Goal: Information Seeking & Learning: Learn about a topic

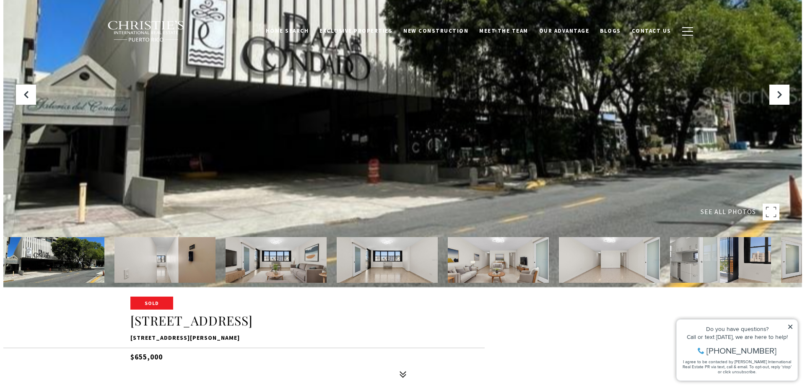
scroll to position [126, 0]
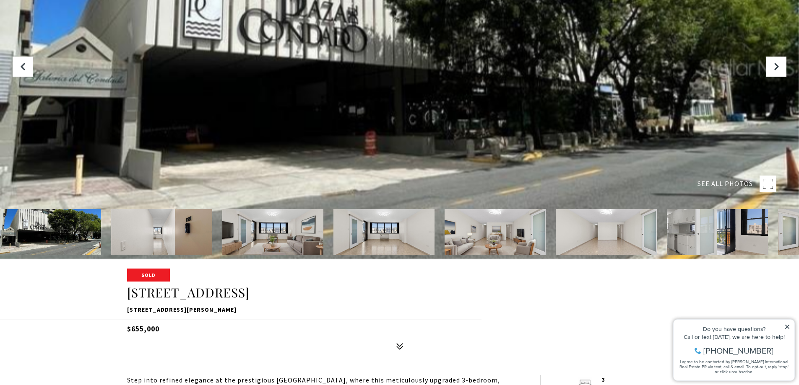
click at [181, 220] on img at bounding box center [161, 232] width 101 height 46
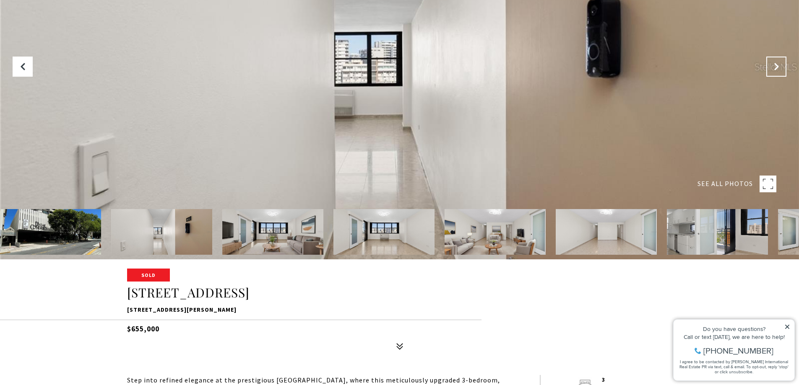
click at [781, 71] on button "Next Slide" at bounding box center [776, 67] width 20 height 20
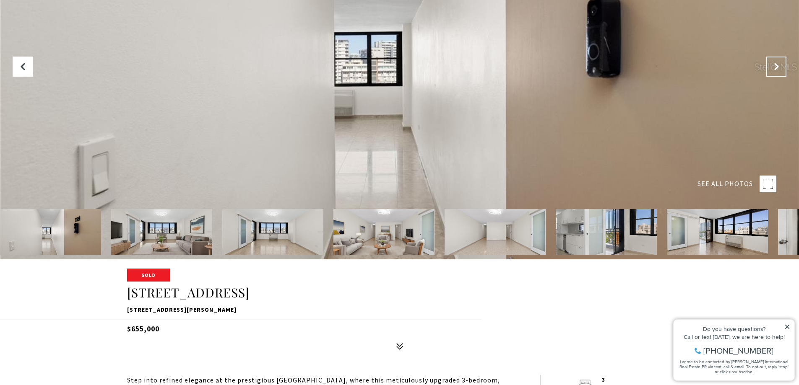
click at [781, 71] on button "Next Slide" at bounding box center [776, 67] width 20 height 20
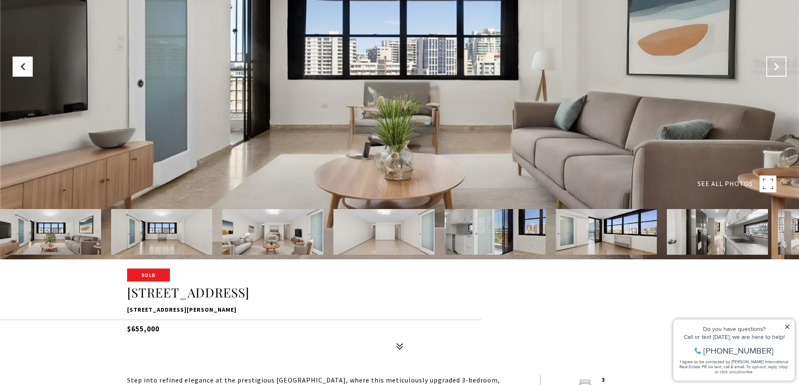
click at [769, 62] on button "Next Slide" at bounding box center [776, 67] width 20 height 20
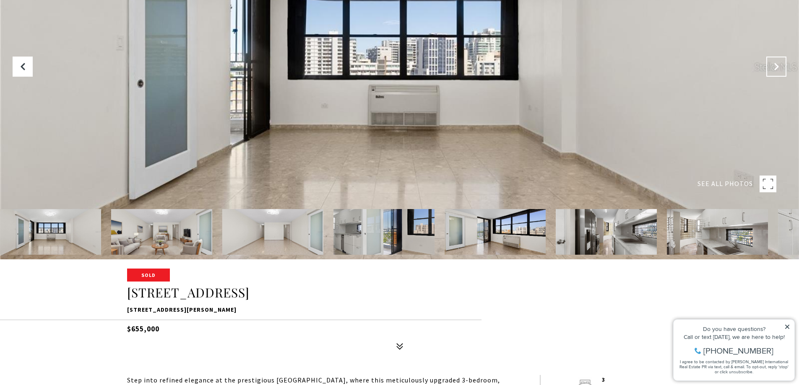
click at [769, 62] on button "Next Slide" at bounding box center [776, 67] width 20 height 20
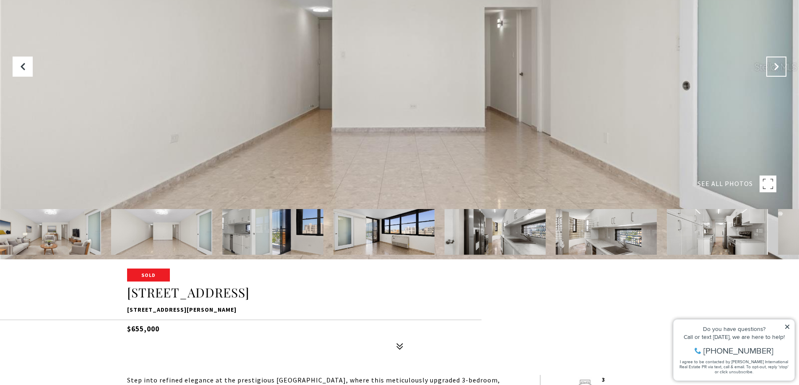
click at [776, 70] on icon "Next Slide" at bounding box center [776, 66] width 8 height 8
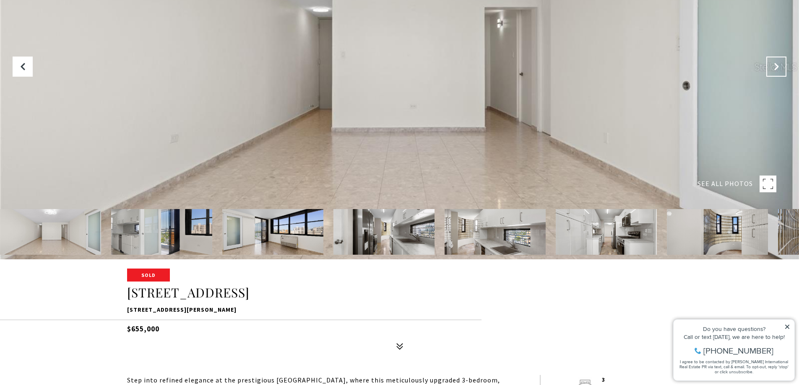
click at [776, 70] on icon "Next Slide" at bounding box center [776, 66] width 8 height 8
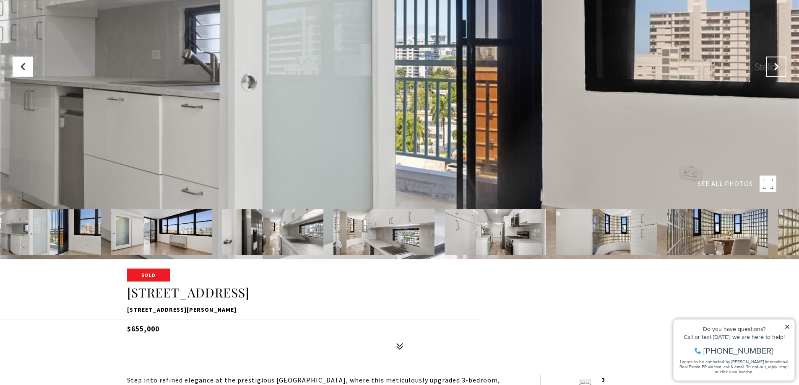
click at [776, 70] on icon "Next Slide" at bounding box center [776, 66] width 8 height 8
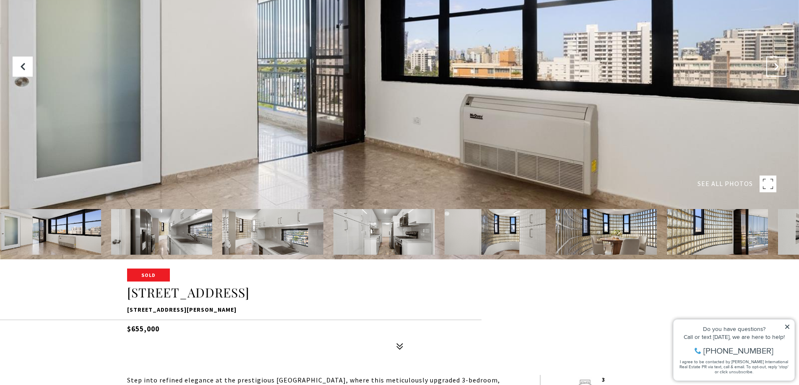
click at [776, 70] on icon "Next Slide" at bounding box center [776, 66] width 8 height 8
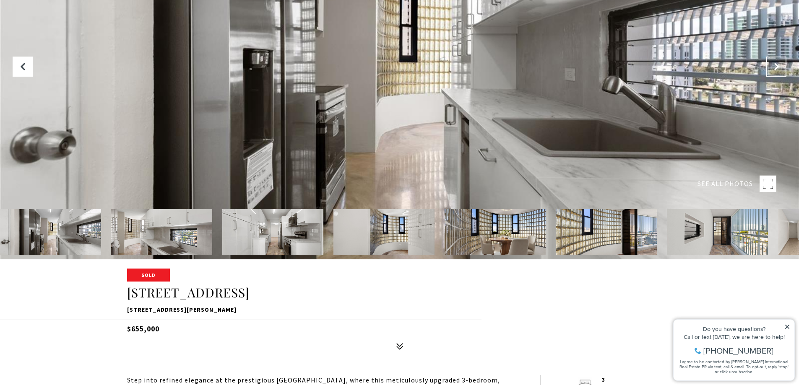
click at [776, 70] on icon "Next Slide" at bounding box center [776, 66] width 8 height 8
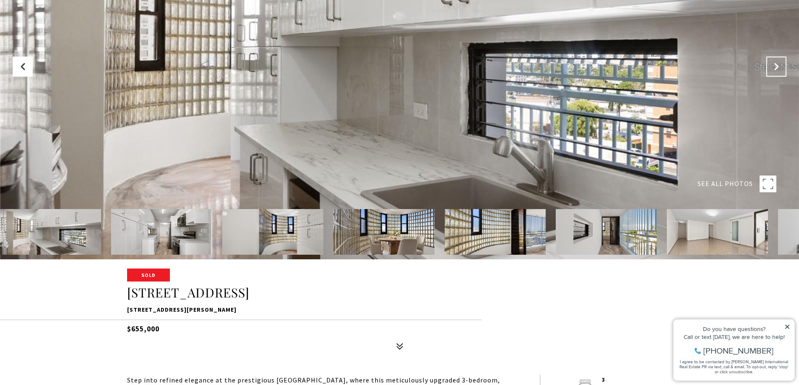
click at [776, 70] on icon "Next Slide" at bounding box center [776, 66] width 8 height 8
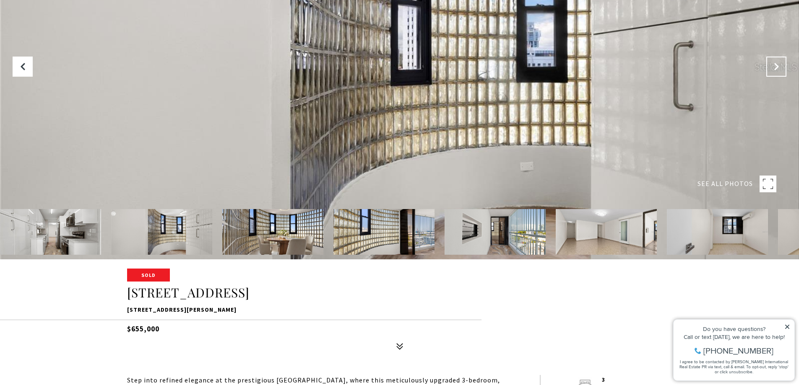
click at [776, 70] on icon "Next Slide" at bounding box center [776, 66] width 8 height 8
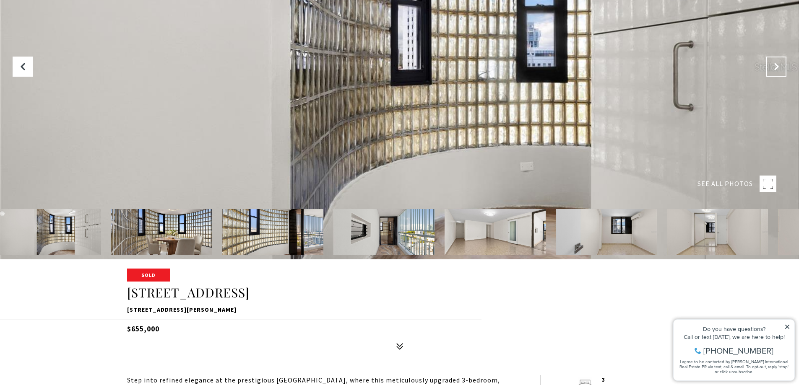
click at [776, 70] on icon "Next Slide" at bounding box center [776, 66] width 8 height 8
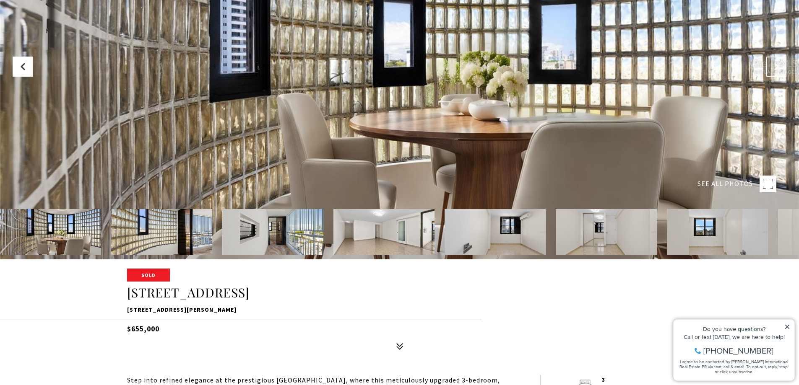
click at [776, 70] on icon "Next Slide" at bounding box center [776, 66] width 8 height 8
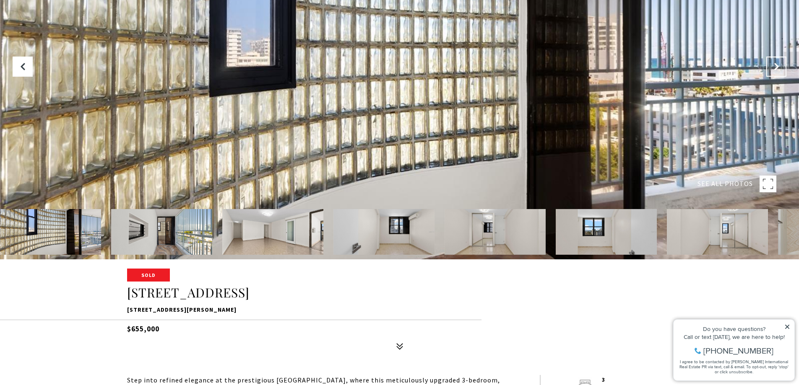
click at [776, 70] on icon "Next Slide" at bounding box center [776, 66] width 8 height 8
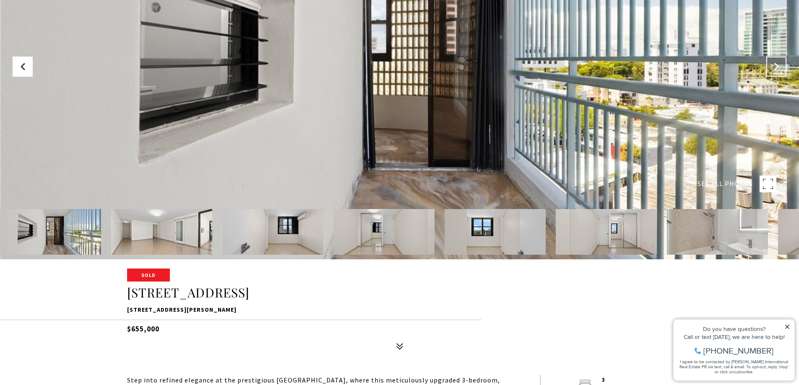
click at [776, 70] on icon "Next Slide" at bounding box center [776, 66] width 8 height 8
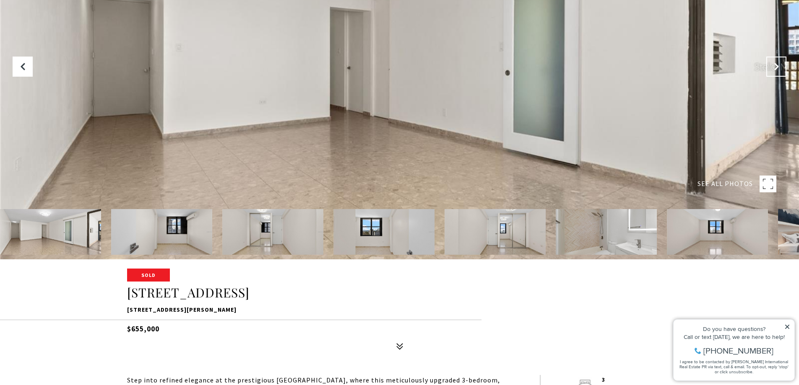
click at [776, 70] on icon "Next Slide" at bounding box center [776, 66] width 8 height 8
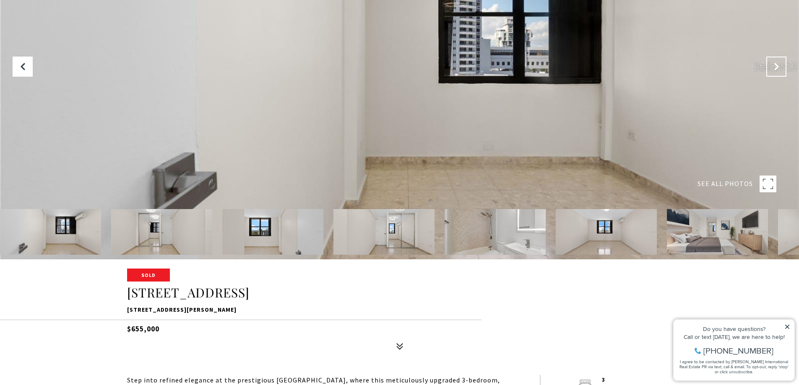
click at [776, 70] on icon "Next Slide" at bounding box center [776, 66] width 8 height 8
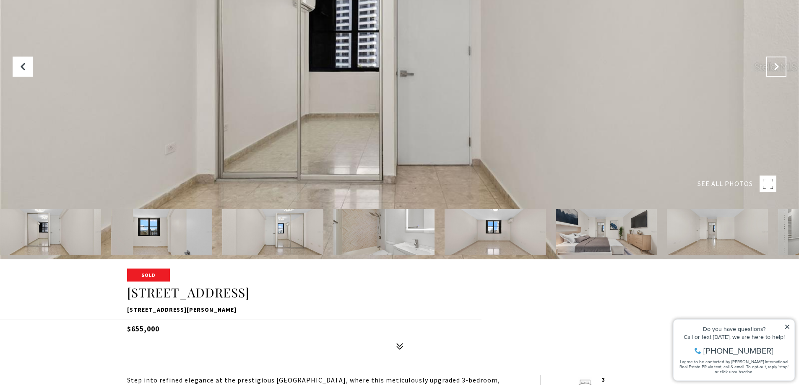
click at [776, 70] on icon "Next Slide" at bounding box center [776, 66] width 8 height 8
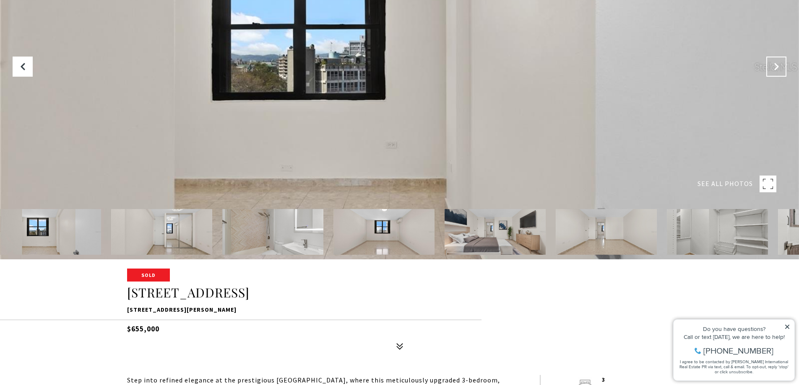
click at [776, 70] on icon "Next Slide" at bounding box center [776, 66] width 8 height 8
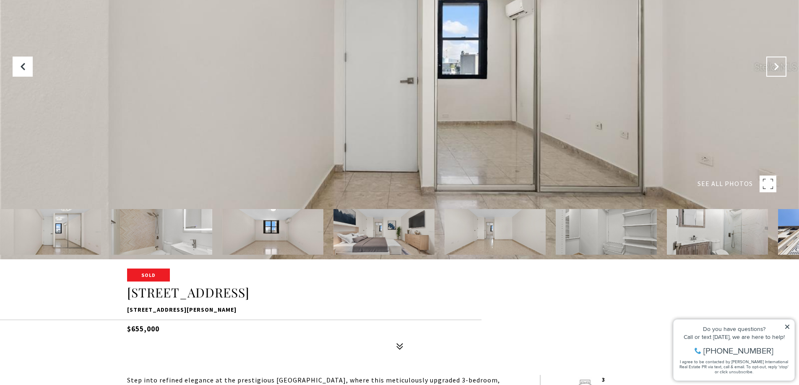
click at [776, 70] on icon "Next Slide" at bounding box center [776, 66] width 8 height 8
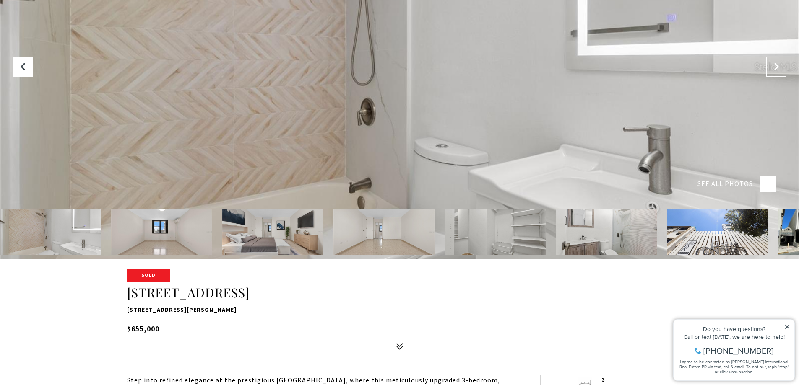
click at [776, 70] on icon "Next Slide" at bounding box center [776, 66] width 8 height 8
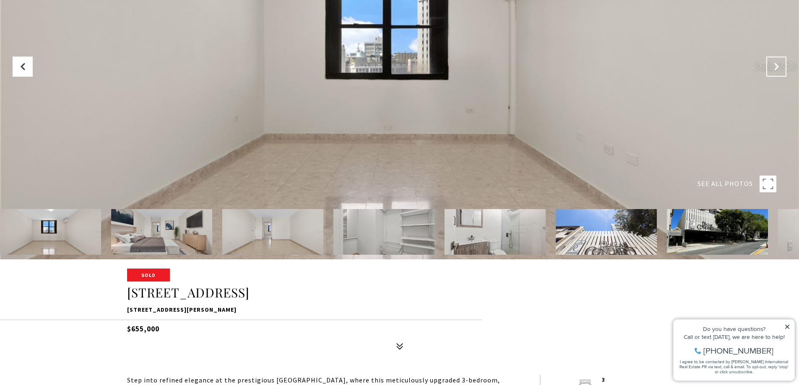
click at [776, 70] on icon "Next Slide" at bounding box center [776, 66] width 8 height 8
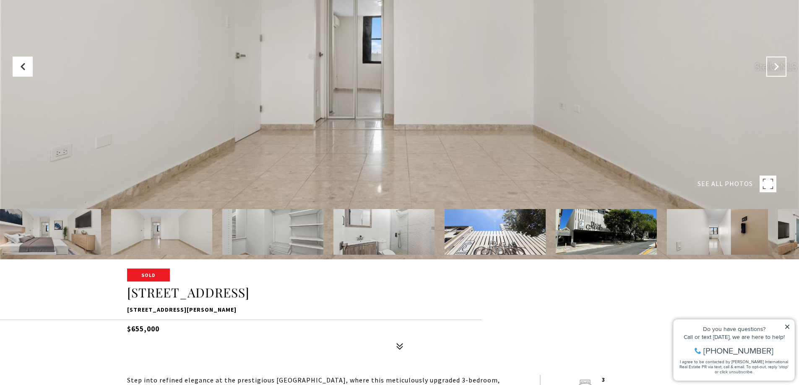
click at [776, 70] on icon "Next Slide" at bounding box center [776, 66] width 8 height 8
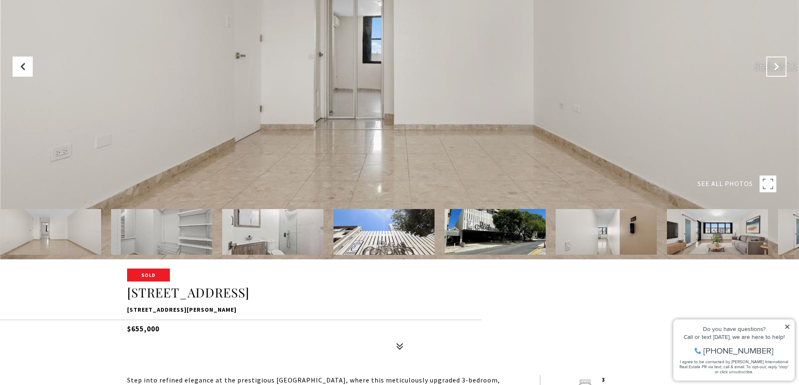
click at [776, 70] on icon "Next Slide" at bounding box center [776, 66] width 8 height 8
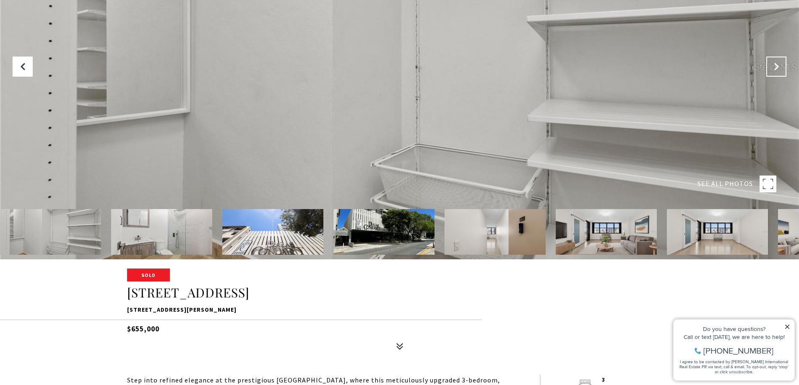
click at [776, 70] on icon "Next Slide" at bounding box center [776, 66] width 8 height 8
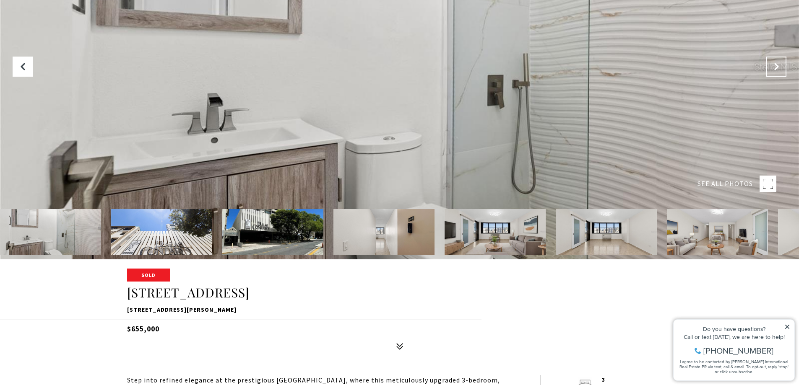
click at [776, 70] on icon "Next Slide" at bounding box center [776, 66] width 8 height 8
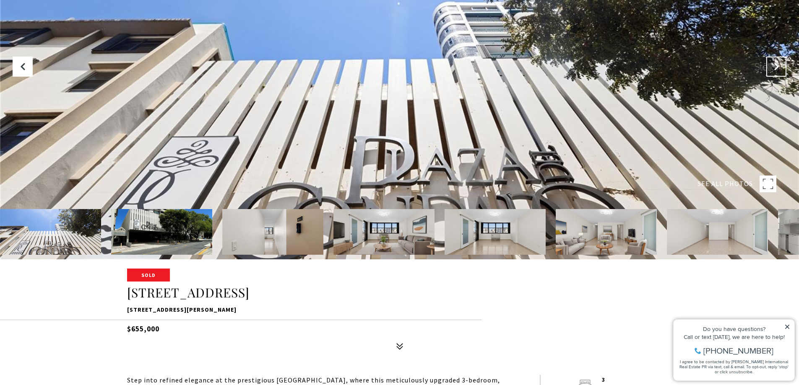
click at [776, 70] on icon "Next Slide" at bounding box center [776, 66] width 8 height 8
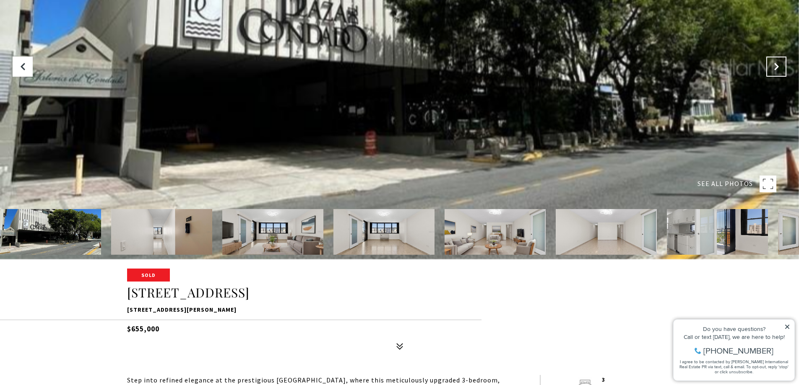
click at [776, 70] on icon "Next Slide" at bounding box center [776, 66] width 8 height 8
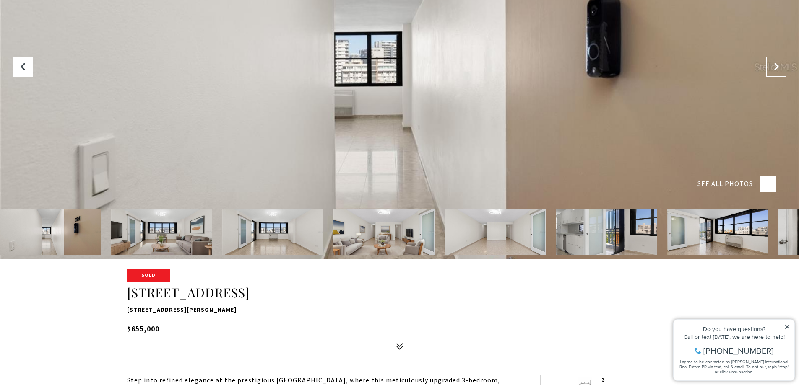
click at [776, 70] on icon "Next Slide" at bounding box center [776, 66] width 8 height 8
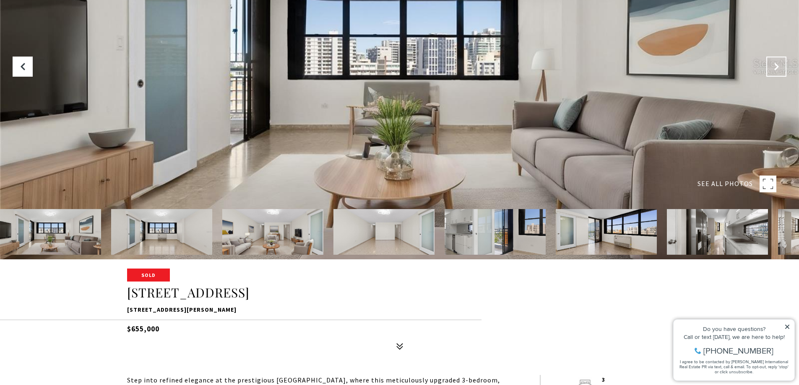
click at [776, 70] on icon "Next Slide" at bounding box center [776, 66] width 8 height 8
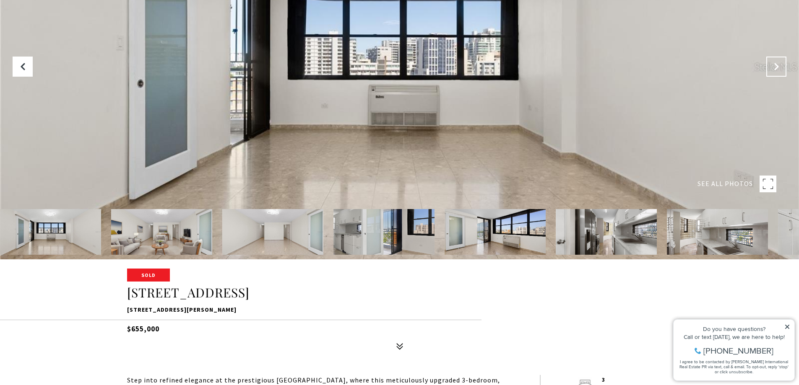
click at [776, 70] on icon "Next Slide" at bounding box center [776, 66] width 8 height 8
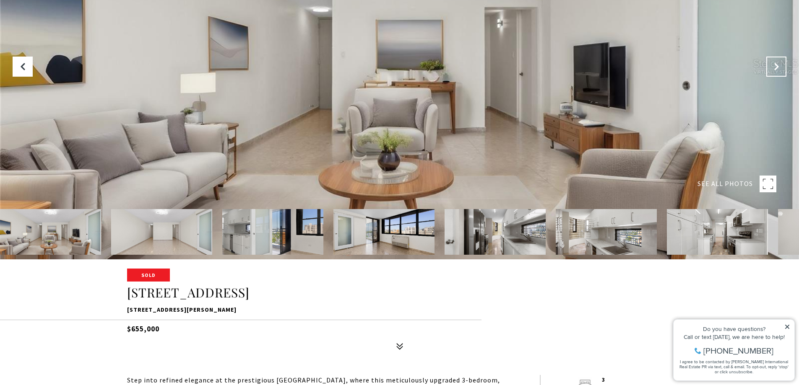
click at [776, 70] on icon "Next Slide" at bounding box center [776, 66] width 8 height 8
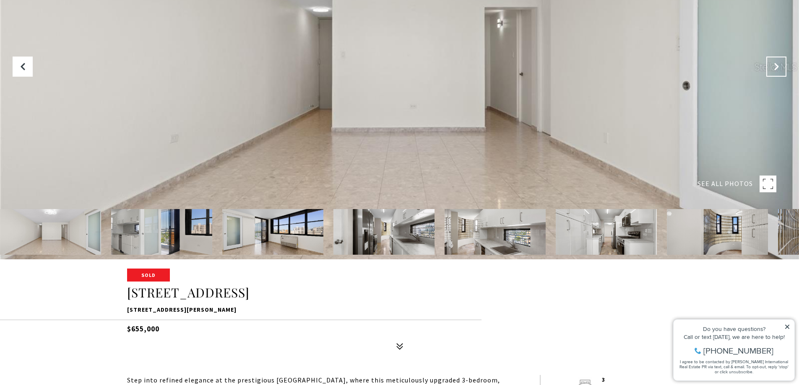
click at [768, 64] on button "Next Slide" at bounding box center [776, 67] width 20 height 20
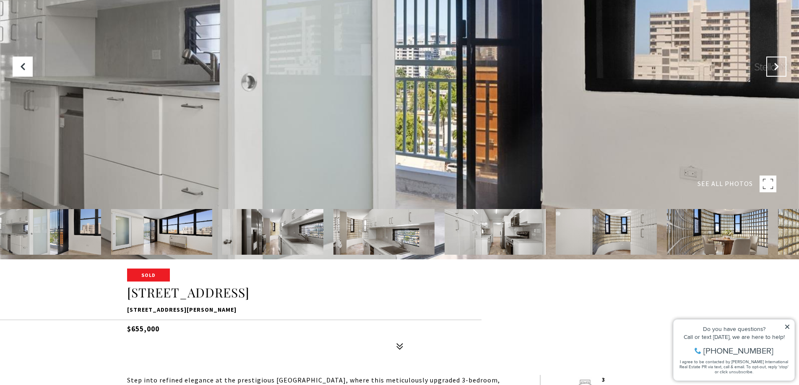
click at [768, 65] on button "Next Slide" at bounding box center [776, 67] width 20 height 20
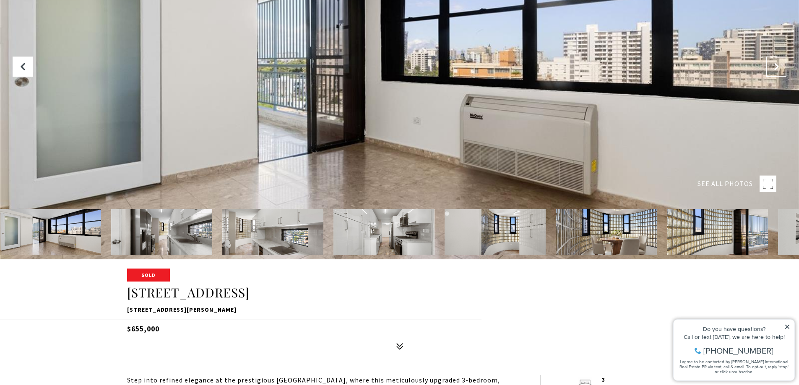
click at [768, 65] on button "Next Slide" at bounding box center [776, 67] width 20 height 20
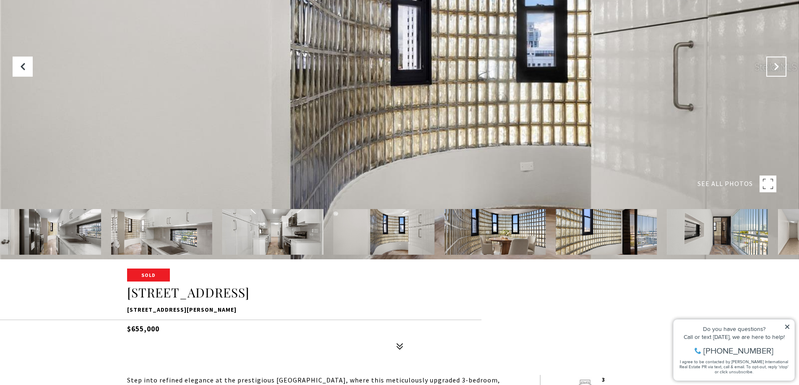
click at [768, 65] on button "Next Slide" at bounding box center [776, 67] width 20 height 20
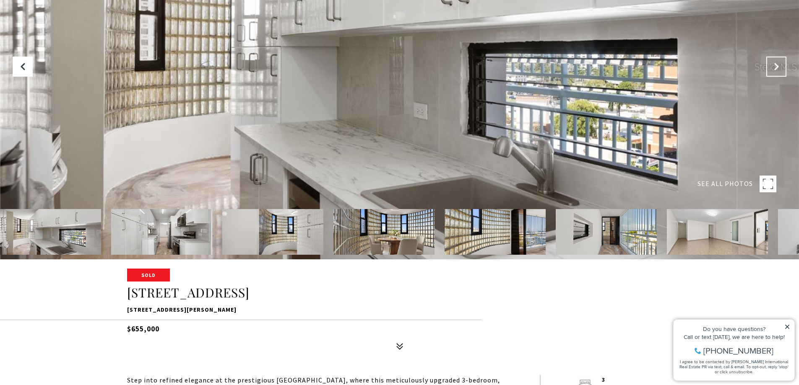
click at [768, 65] on button "Next Slide" at bounding box center [776, 67] width 20 height 20
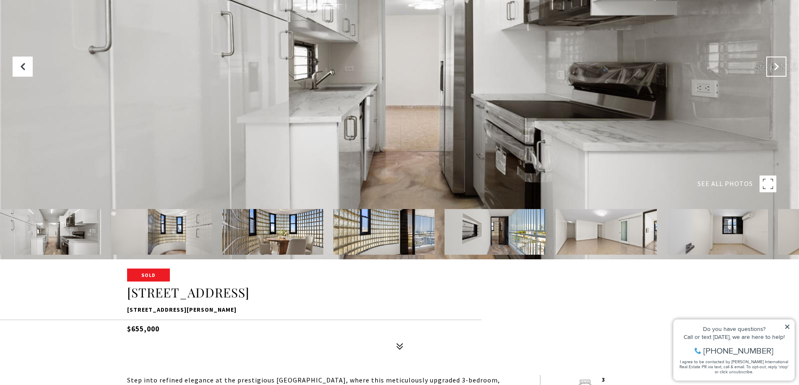
click at [768, 65] on button "Next Slide" at bounding box center [776, 67] width 20 height 20
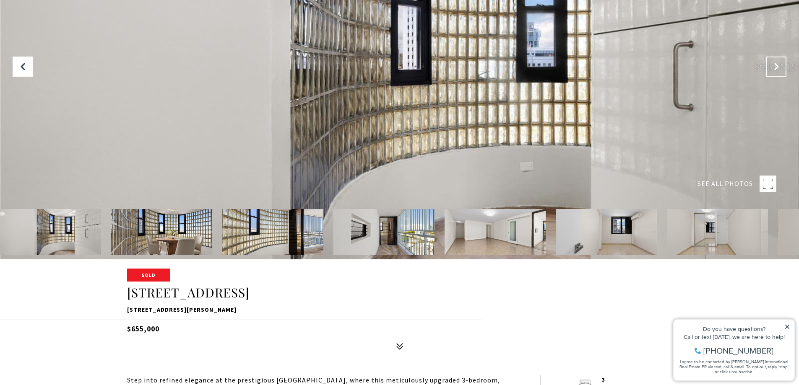
click at [768, 65] on button "Next Slide" at bounding box center [776, 67] width 20 height 20
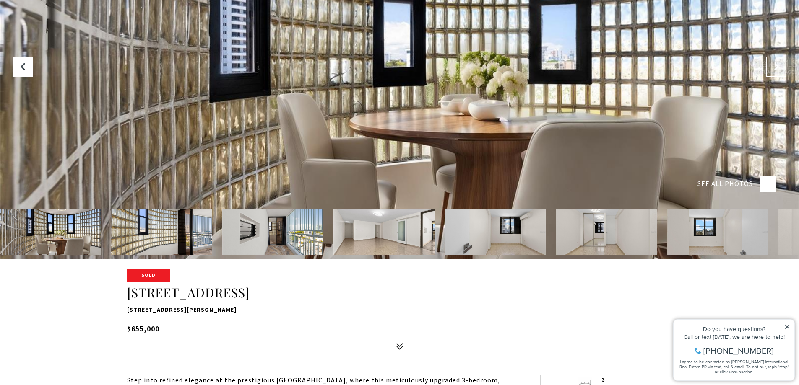
click at [768, 65] on button "Next Slide" at bounding box center [776, 67] width 20 height 20
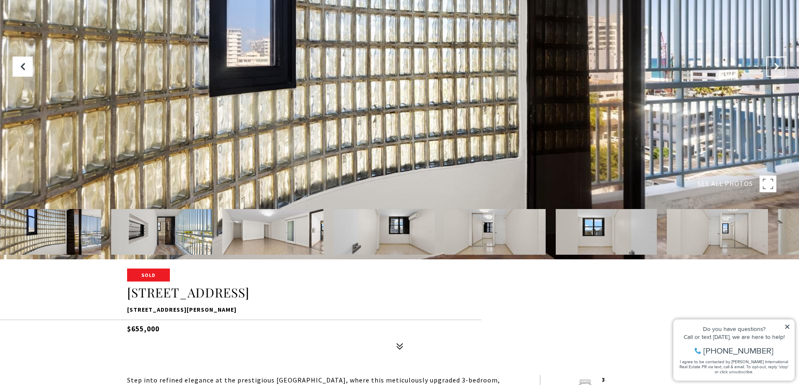
click at [768, 65] on button "Next Slide" at bounding box center [776, 67] width 20 height 20
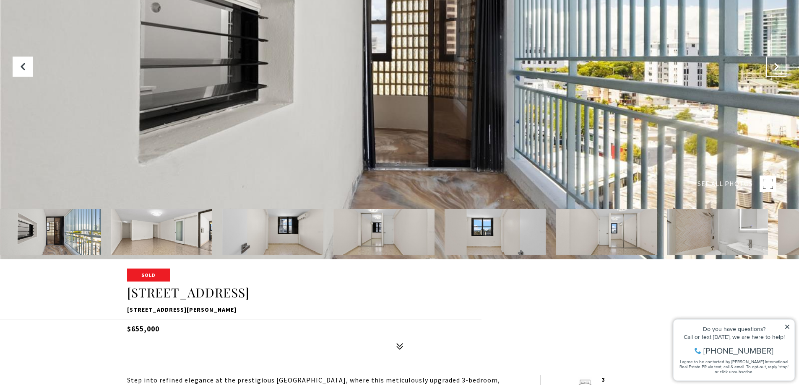
click at [768, 65] on button "Next Slide" at bounding box center [776, 67] width 20 height 20
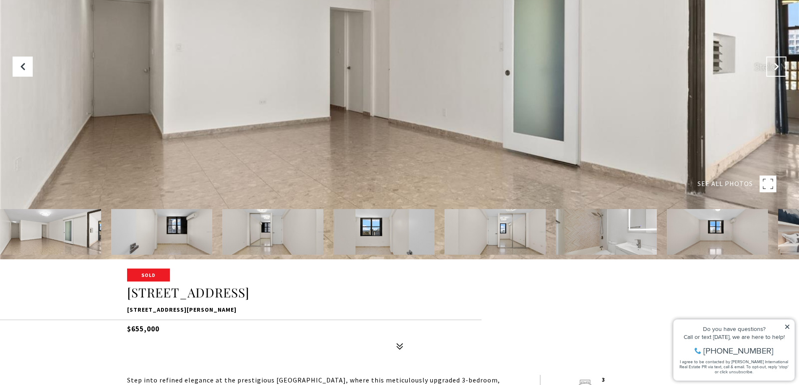
click at [768, 65] on button "Next Slide" at bounding box center [776, 67] width 20 height 20
click at [762, 66] on div at bounding box center [399, 66] width 799 height 385
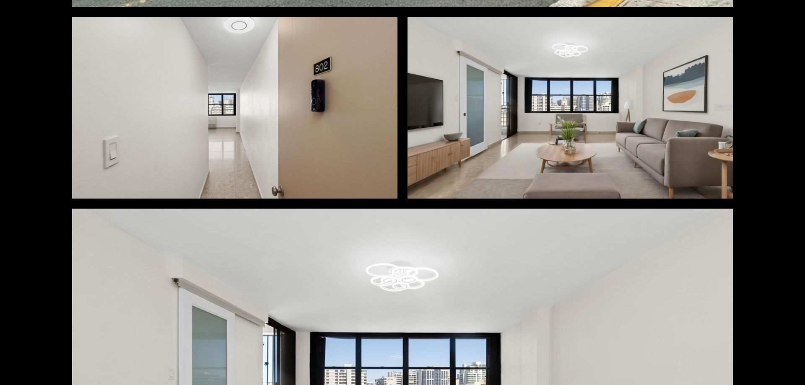
scroll to position [587, 0]
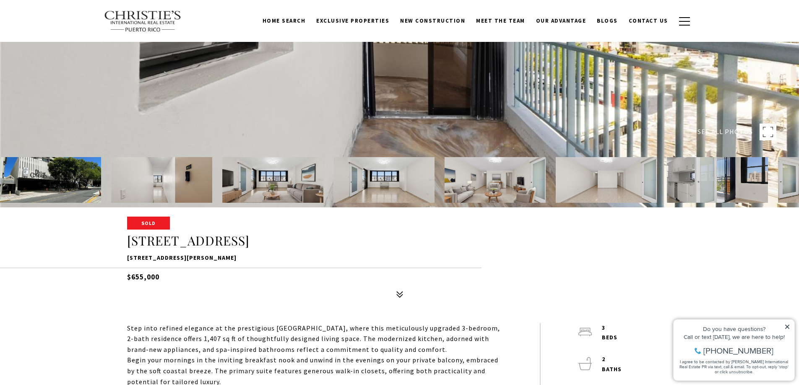
scroll to position [168, 0]
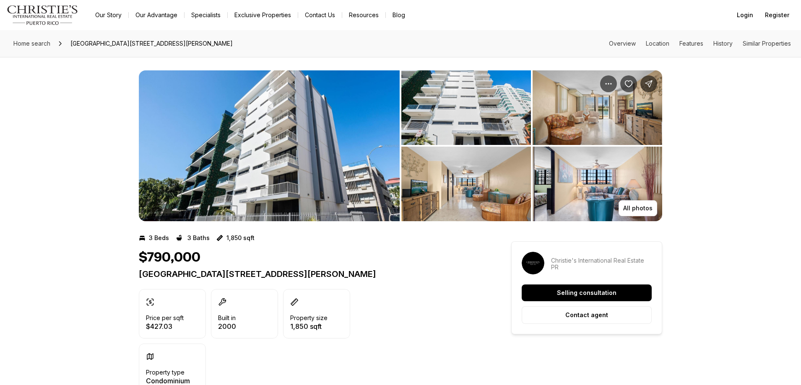
click at [284, 186] on img "View image gallery" at bounding box center [269, 145] width 261 height 151
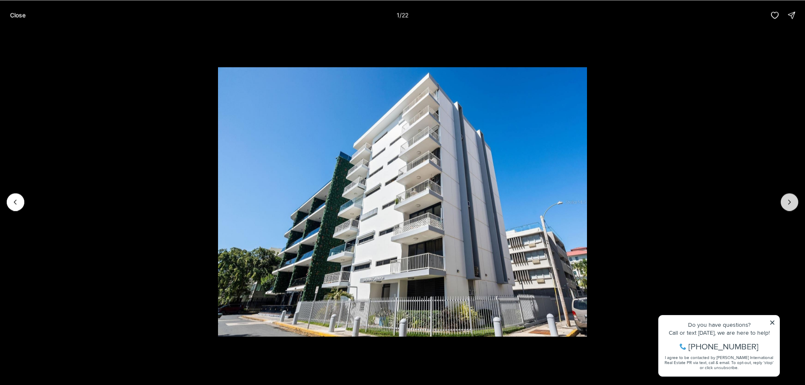
click at [787, 203] on icon "Next slide" at bounding box center [789, 202] width 8 height 8
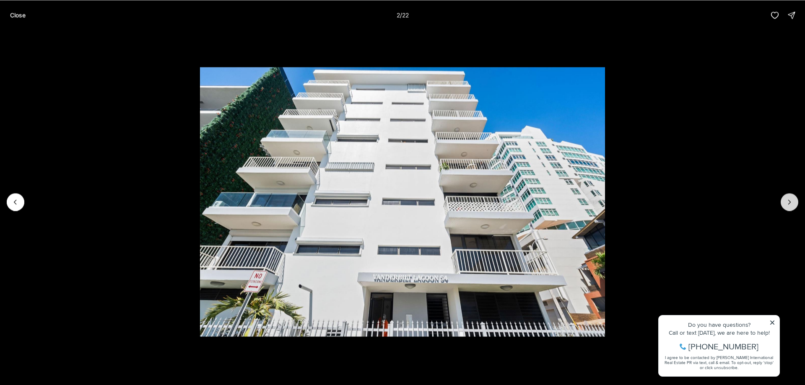
click at [787, 203] on icon "Next slide" at bounding box center [789, 202] width 8 height 8
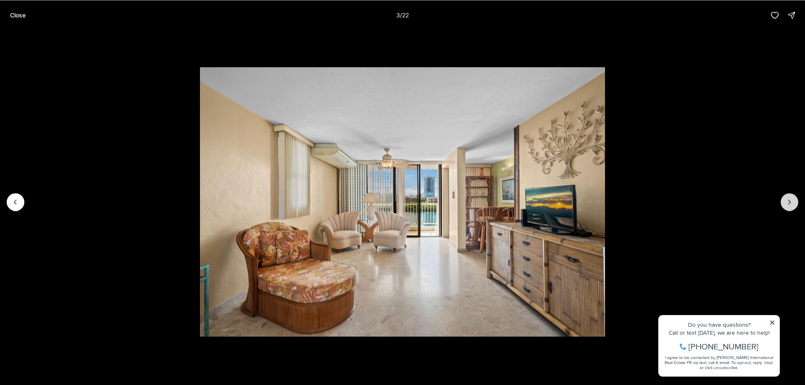
click at [787, 203] on icon "Next slide" at bounding box center [789, 202] width 8 height 8
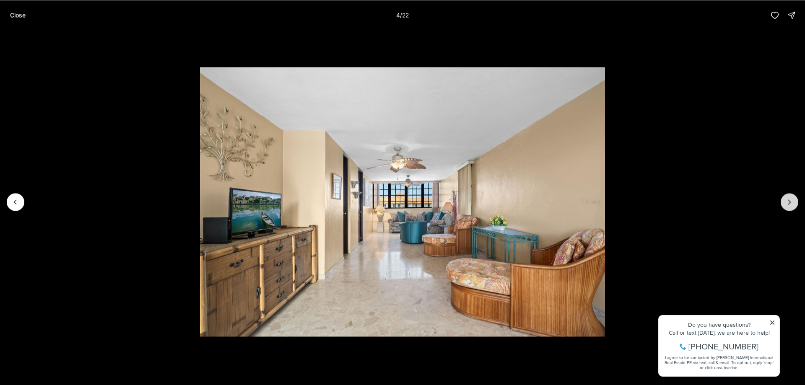
click at [787, 203] on icon "Next slide" at bounding box center [789, 202] width 8 height 8
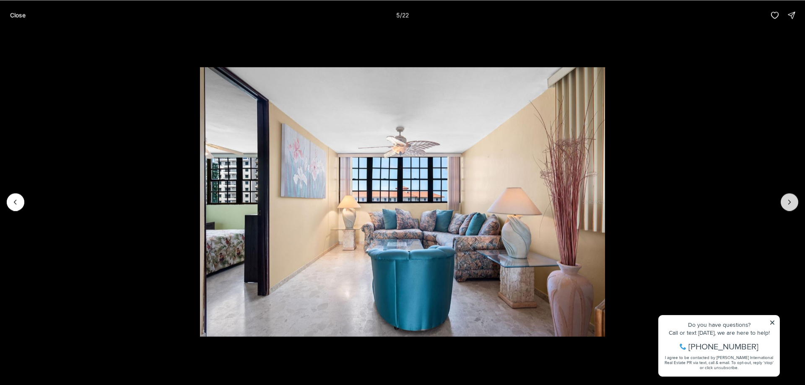
click at [787, 203] on icon "Next slide" at bounding box center [789, 202] width 8 height 8
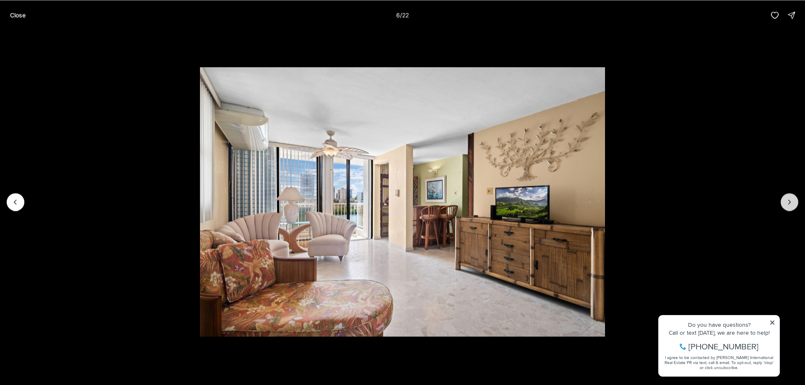
click at [787, 203] on icon "Next slide" at bounding box center [789, 202] width 8 height 8
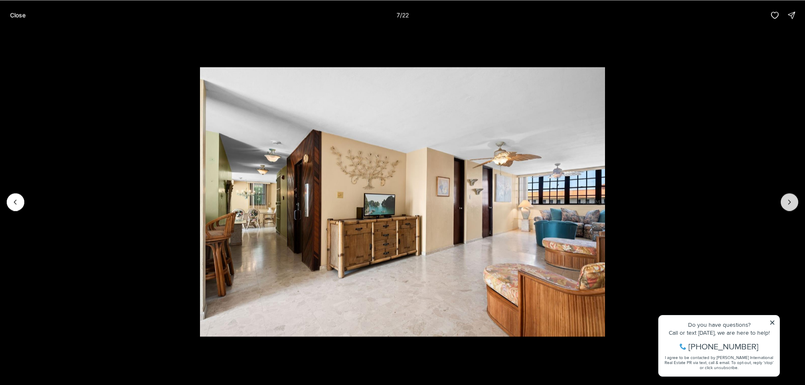
click at [787, 203] on icon "Next slide" at bounding box center [789, 202] width 8 height 8
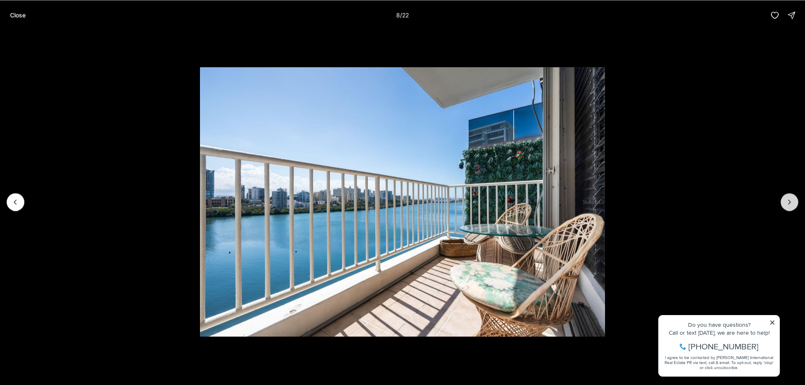
click at [787, 203] on icon "Next slide" at bounding box center [789, 202] width 8 height 8
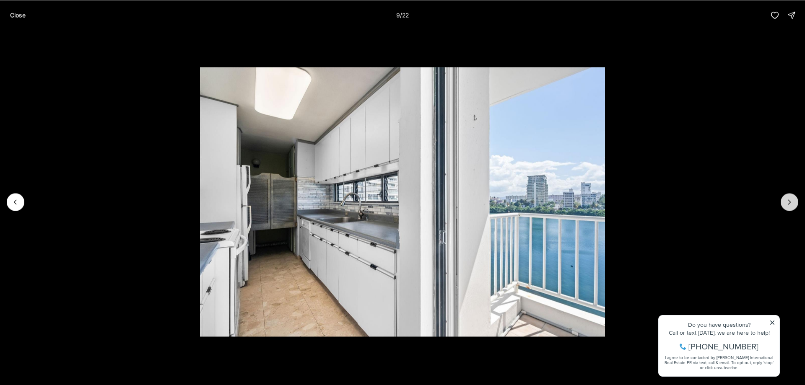
click at [787, 203] on icon "Next slide" at bounding box center [789, 202] width 8 height 8
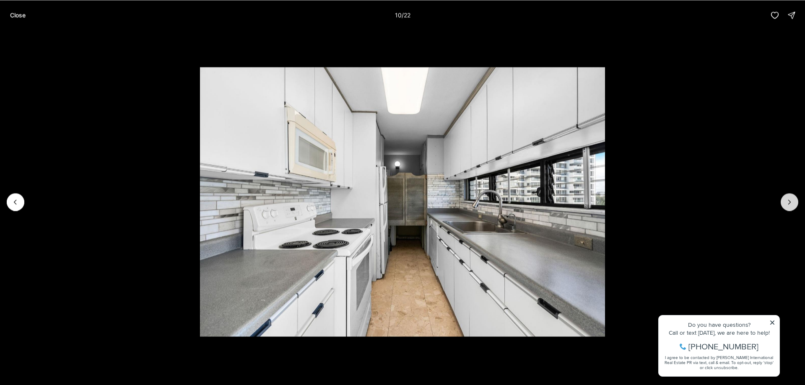
click at [787, 203] on icon "Next slide" at bounding box center [789, 202] width 8 height 8
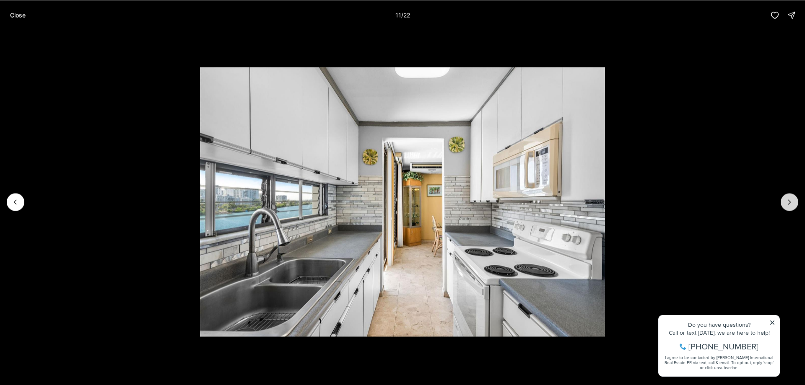
click at [787, 203] on icon "Next slide" at bounding box center [789, 202] width 8 height 8
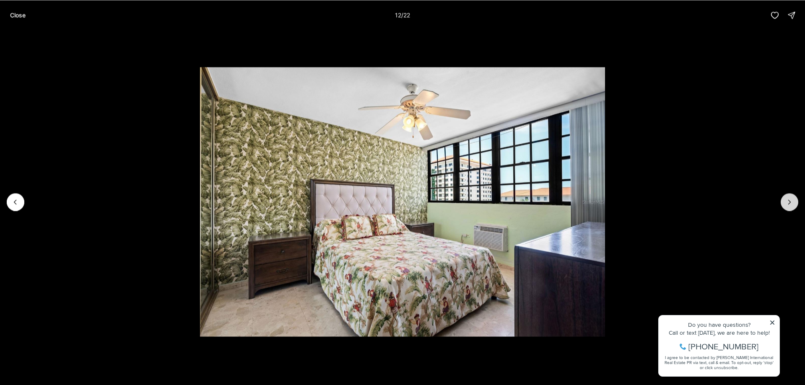
click at [787, 203] on icon "Next slide" at bounding box center [789, 202] width 8 height 8
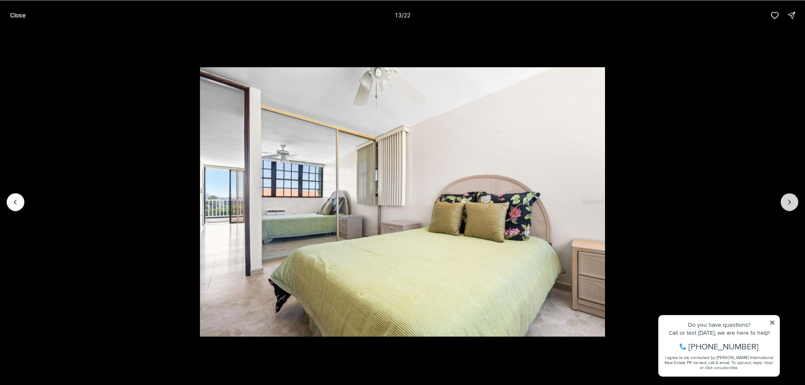
click at [787, 203] on icon "Next slide" at bounding box center [789, 202] width 8 height 8
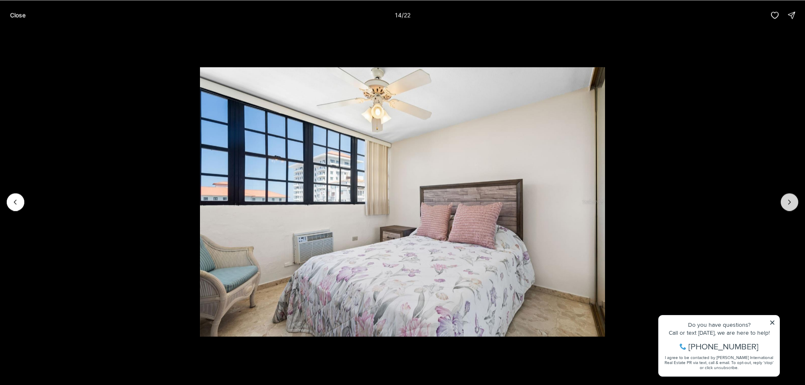
click at [787, 203] on icon "Next slide" at bounding box center [789, 202] width 8 height 8
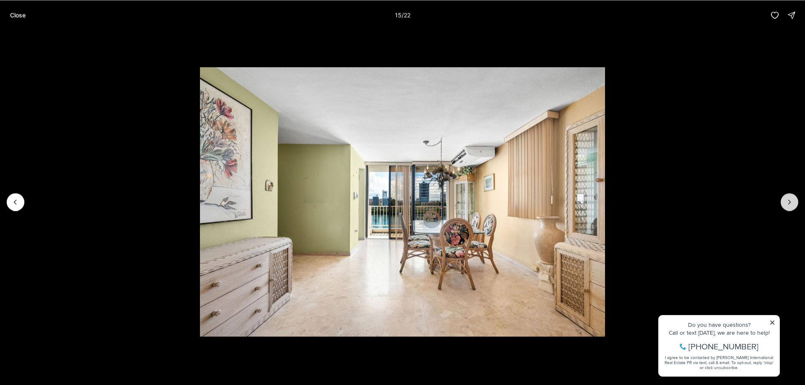
click at [787, 203] on icon "Next slide" at bounding box center [789, 202] width 8 height 8
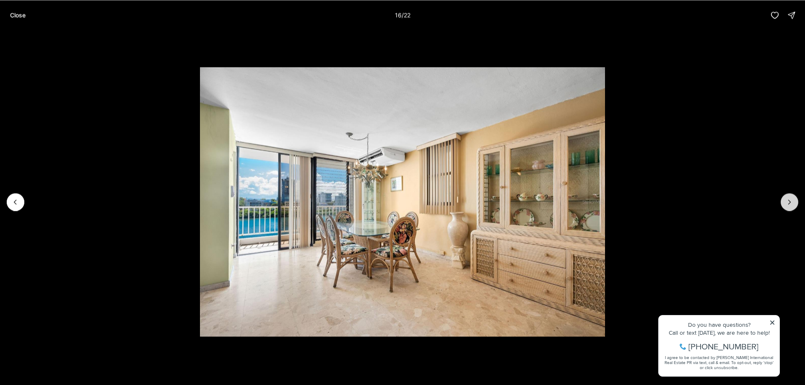
click at [787, 203] on icon "Next slide" at bounding box center [789, 202] width 8 height 8
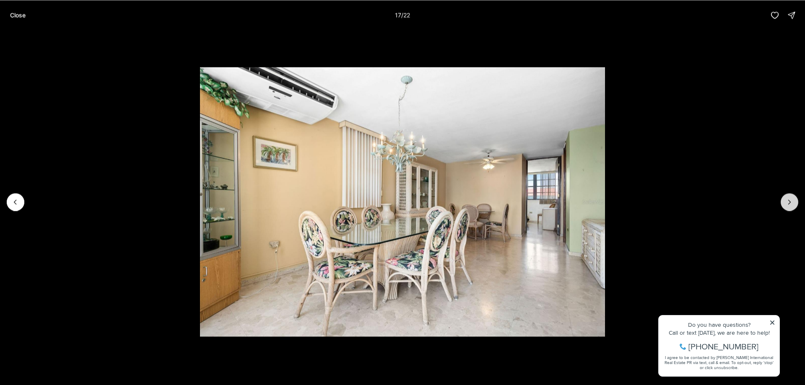
click at [787, 203] on icon "Next slide" at bounding box center [789, 202] width 8 height 8
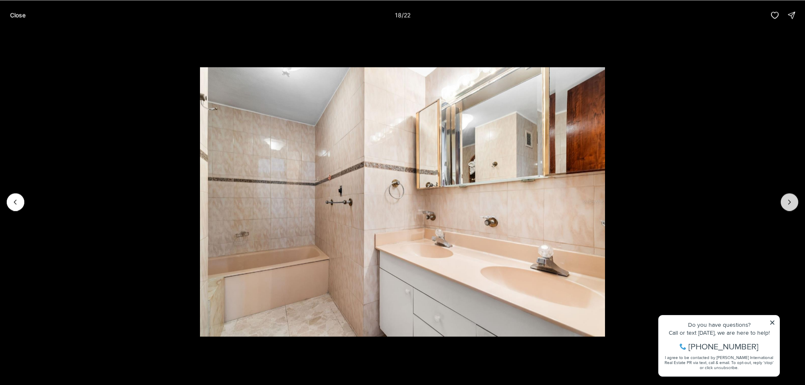
click at [787, 203] on icon "Next slide" at bounding box center [789, 202] width 8 height 8
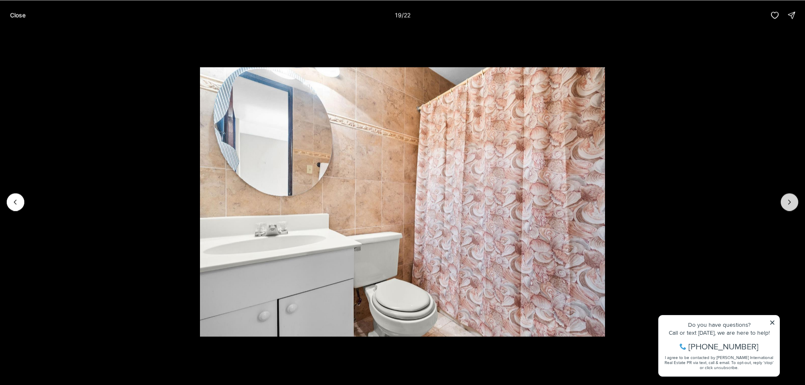
click at [787, 203] on icon "Next slide" at bounding box center [789, 202] width 8 height 8
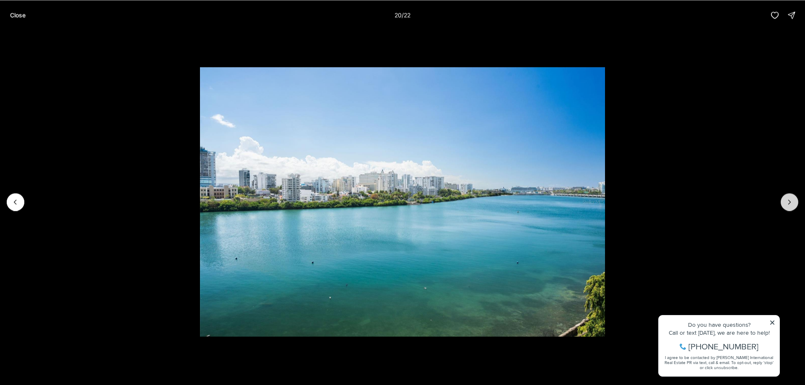
click at [787, 203] on icon "Next slide" at bounding box center [789, 202] width 8 height 8
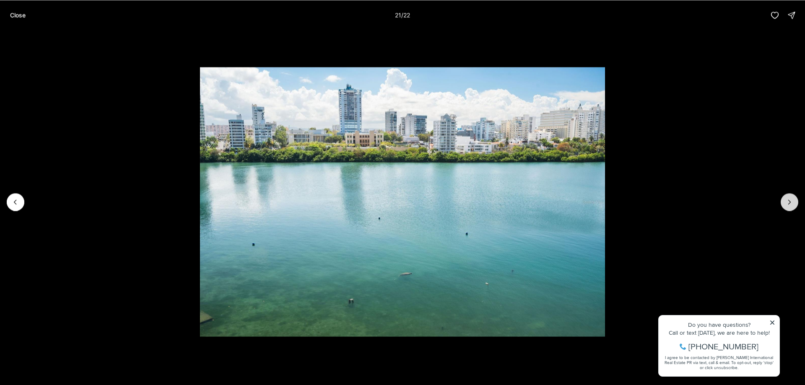
click at [787, 203] on icon "Next slide" at bounding box center [789, 202] width 8 height 8
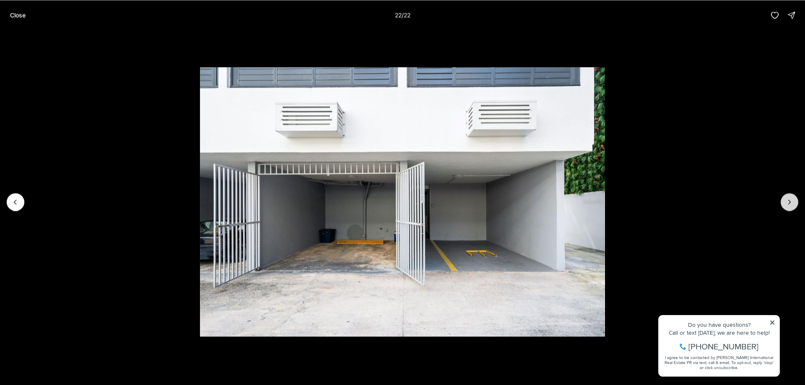
click at [787, 203] on div at bounding box center [789, 202] width 18 height 18
click at [19, 15] on p "Close" at bounding box center [18, 15] width 16 height 7
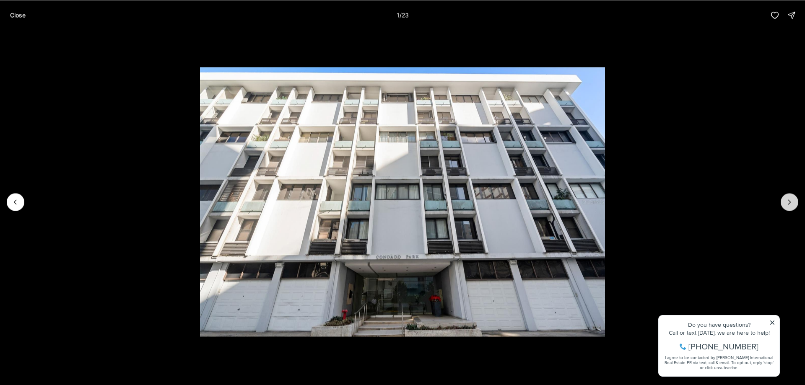
click at [793, 201] on icon "Next slide" at bounding box center [789, 202] width 8 height 8
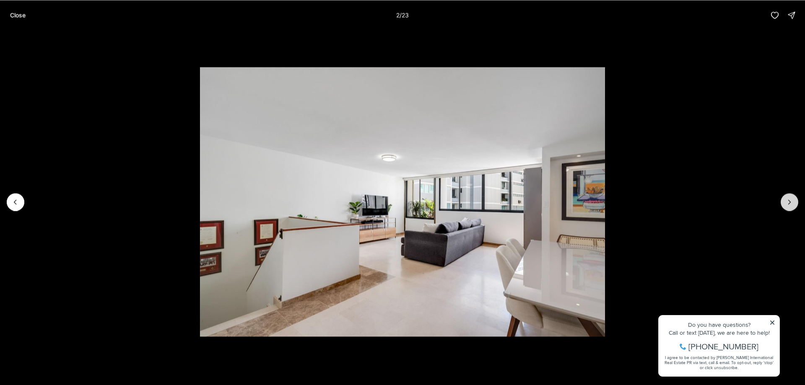
click at [790, 206] on button "Next slide" at bounding box center [789, 202] width 18 height 18
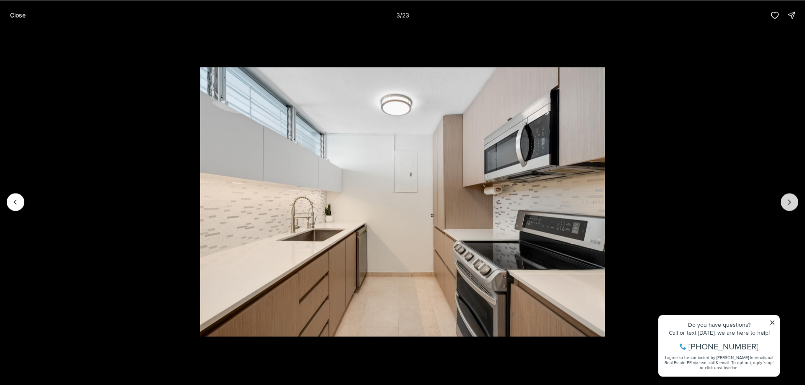
click at [785, 206] on icon "Next slide" at bounding box center [789, 202] width 8 height 8
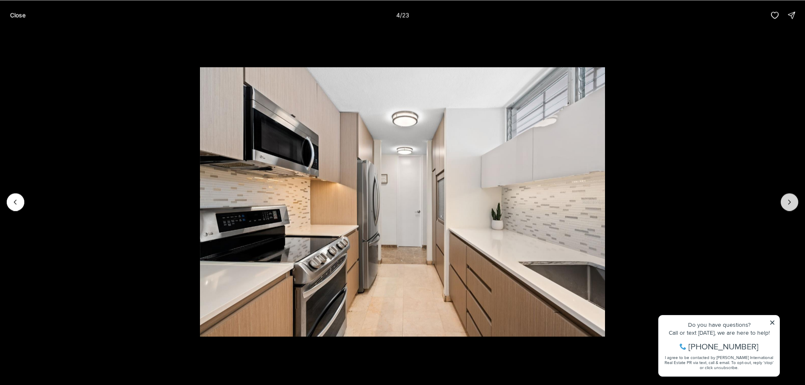
click at [785, 206] on icon "Next slide" at bounding box center [789, 202] width 8 height 8
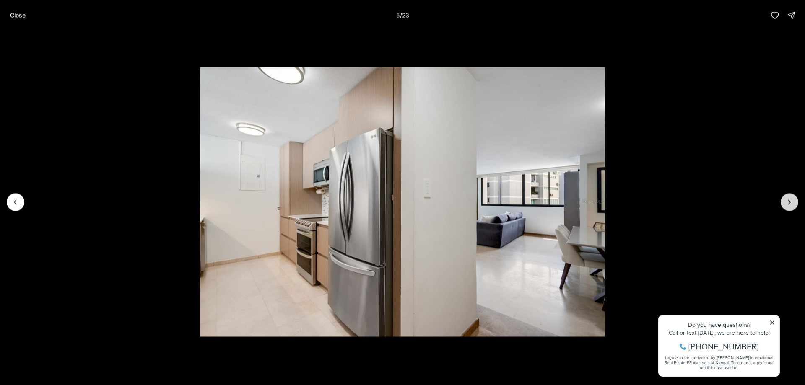
click at [785, 206] on icon "Next slide" at bounding box center [789, 202] width 8 height 8
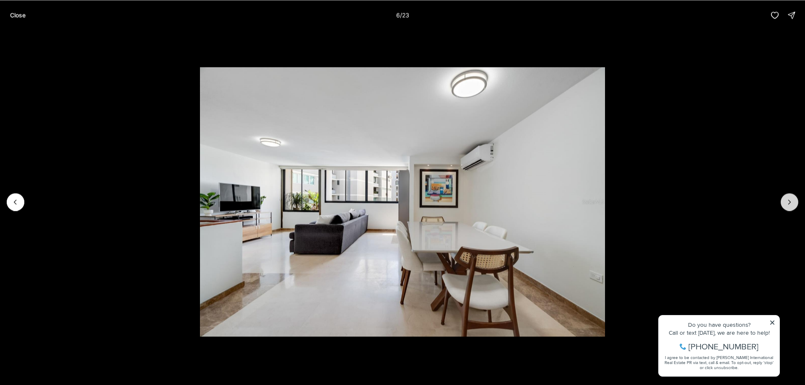
click at [785, 206] on icon "Next slide" at bounding box center [789, 202] width 8 height 8
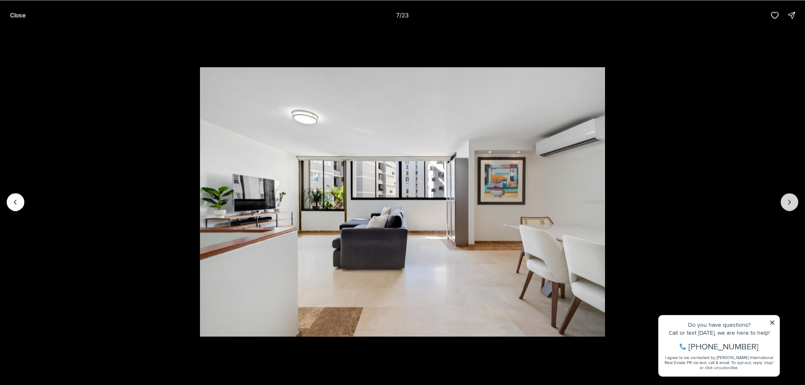
click at [785, 206] on icon "Next slide" at bounding box center [789, 202] width 8 height 8
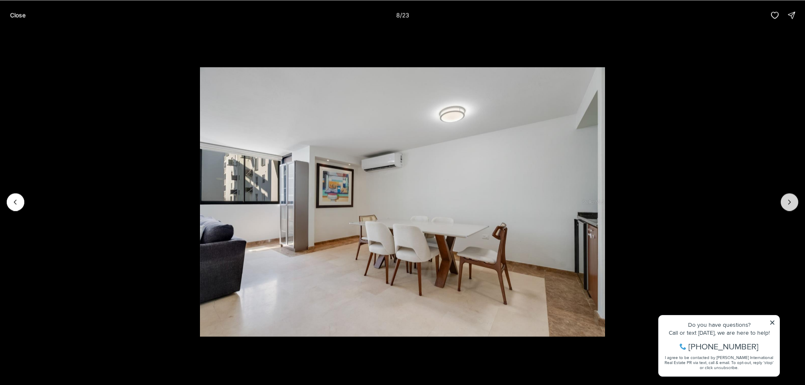
click at [785, 206] on icon "Next slide" at bounding box center [789, 202] width 8 height 8
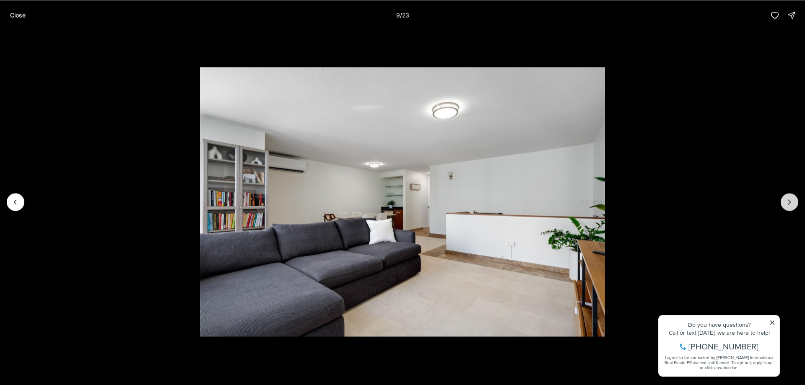
click at [785, 206] on icon "Next slide" at bounding box center [789, 202] width 8 height 8
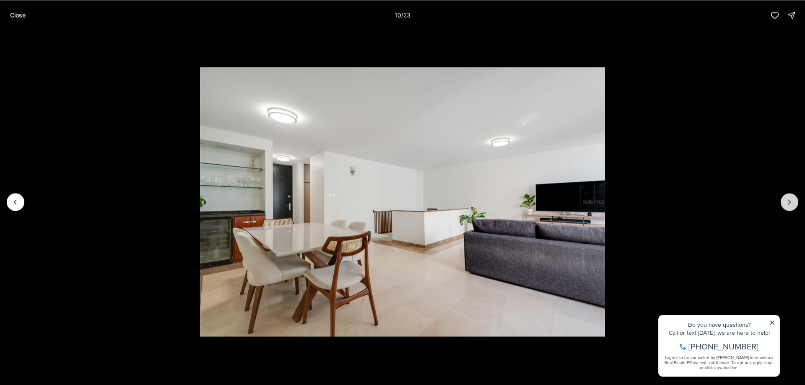
click at [785, 206] on button "Next slide" at bounding box center [789, 202] width 18 height 18
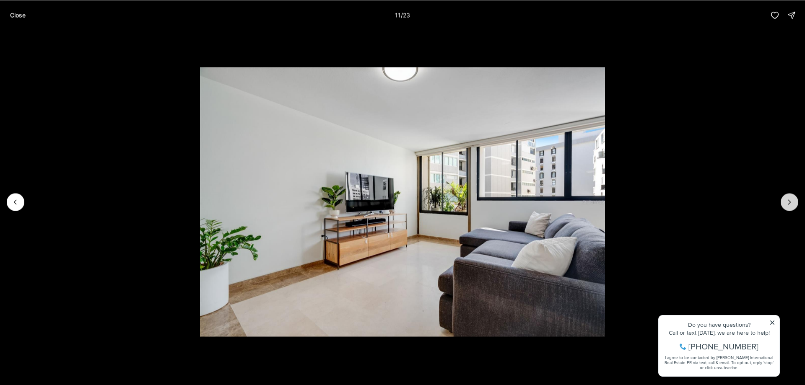
click at [785, 206] on button "Next slide" at bounding box center [789, 202] width 18 height 18
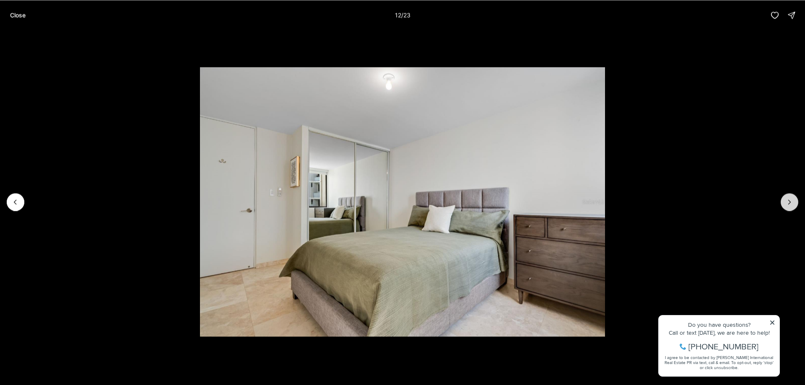
click at [785, 206] on button "Next slide" at bounding box center [789, 202] width 18 height 18
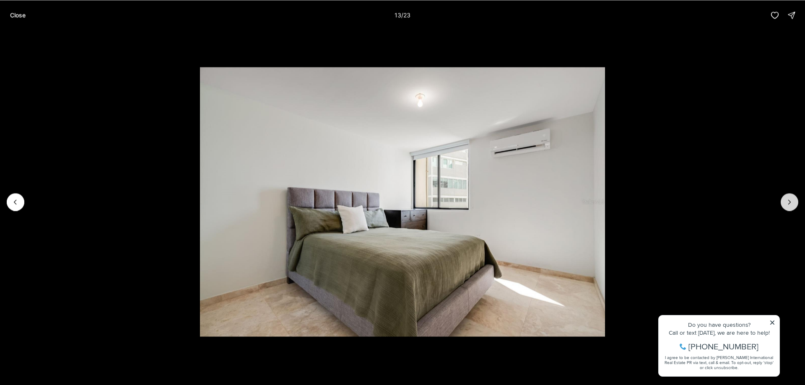
click at [785, 206] on button "Next slide" at bounding box center [789, 202] width 18 height 18
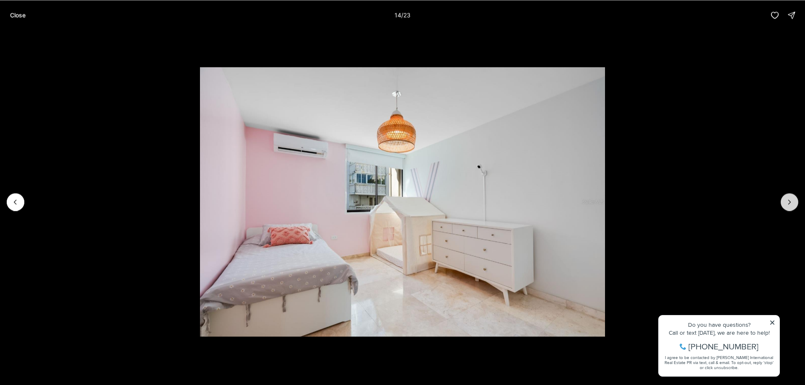
click at [785, 206] on button "Next slide" at bounding box center [789, 202] width 18 height 18
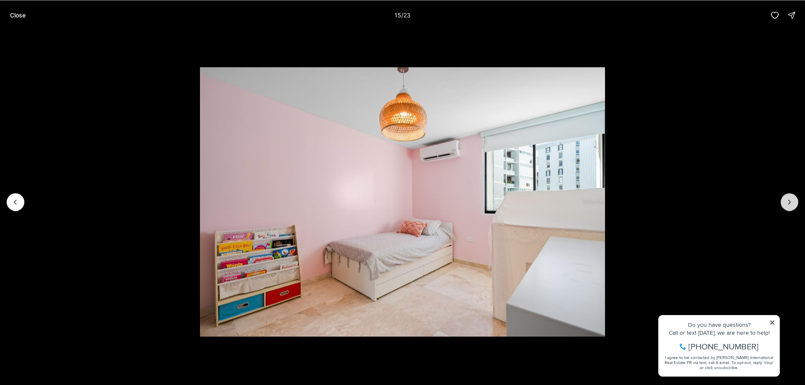
click at [785, 206] on button "Next slide" at bounding box center [789, 202] width 18 height 18
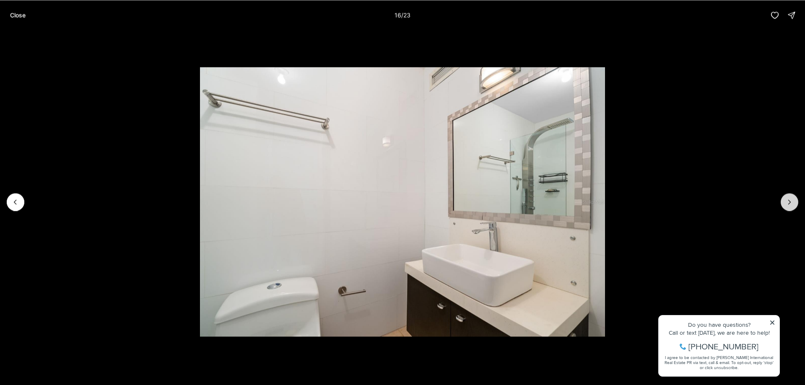
click at [785, 206] on button "Next slide" at bounding box center [789, 202] width 18 height 18
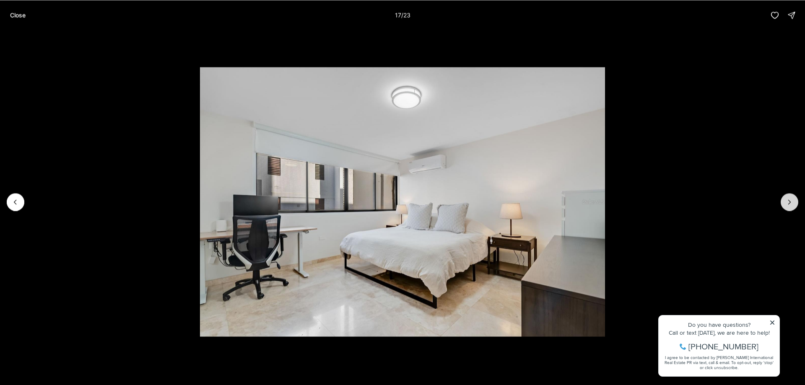
click at [785, 206] on button "Next slide" at bounding box center [789, 202] width 18 height 18
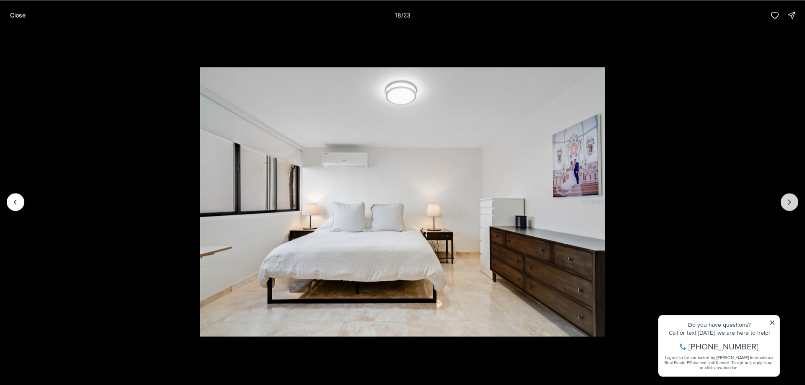
click at [785, 206] on button "Next slide" at bounding box center [789, 202] width 18 height 18
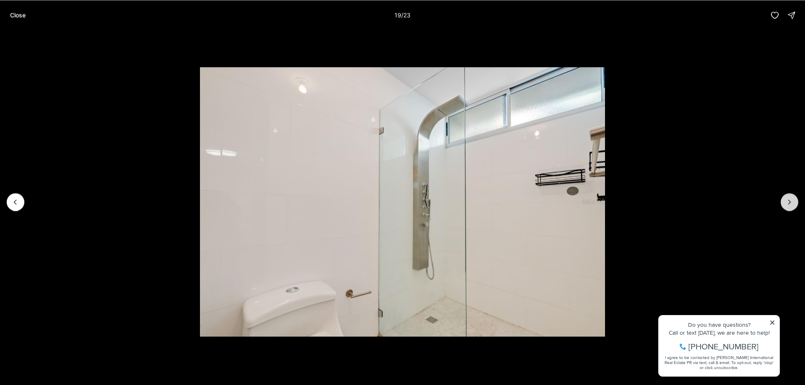
click at [785, 206] on button "Next slide" at bounding box center [789, 202] width 18 height 18
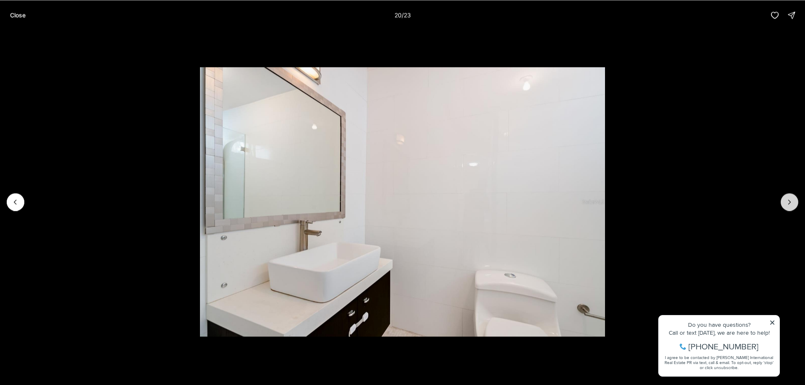
click at [785, 206] on button "Next slide" at bounding box center [789, 202] width 18 height 18
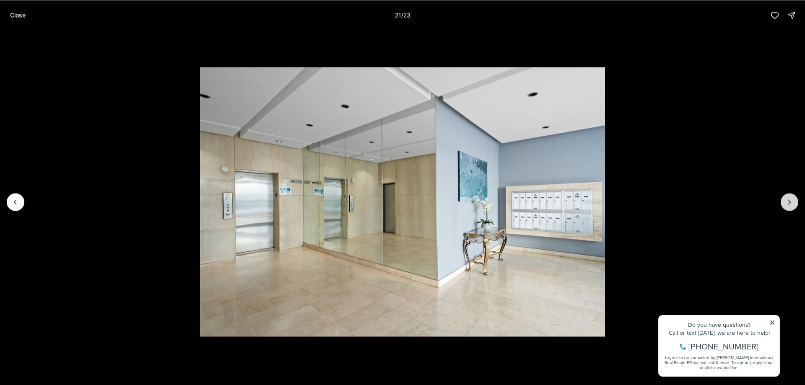
click at [785, 206] on button "Next slide" at bounding box center [789, 202] width 18 height 18
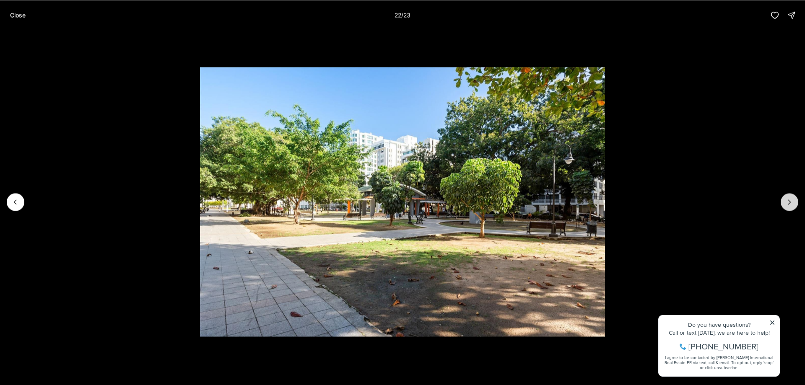
click at [785, 206] on button "Next slide" at bounding box center [789, 202] width 18 height 18
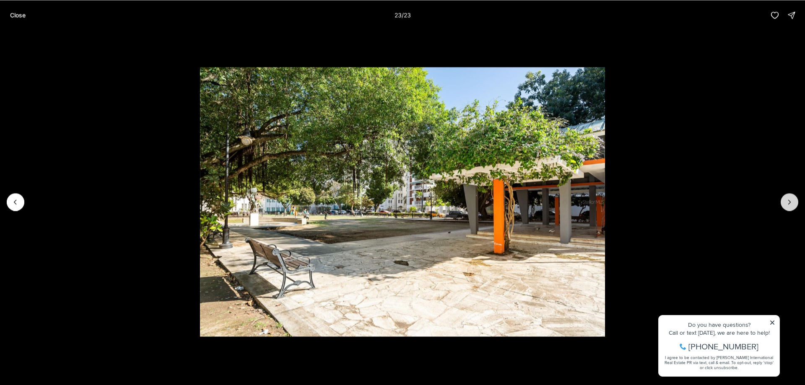
click at [785, 206] on div at bounding box center [789, 202] width 18 height 18
click at [20, 16] on p "Close" at bounding box center [18, 15] width 16 height 7
